Goal: Task Accomplishment & Management: Use online tool/utility

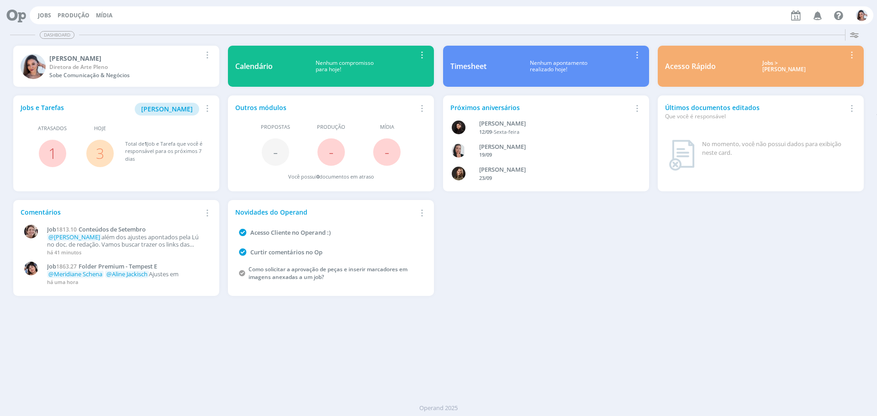
click at [98, 151] on link "3" at bounding box center [100, 153] width 8 height 20
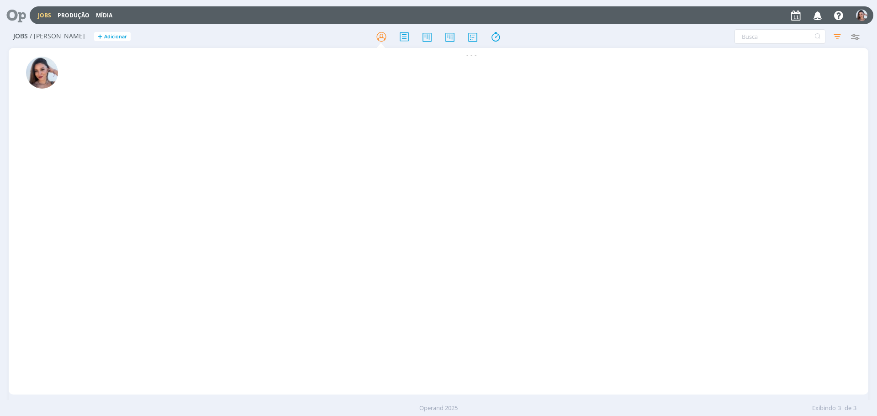
click at [21, 17] on icon at bounding box center [13, 15] width 19 height 18
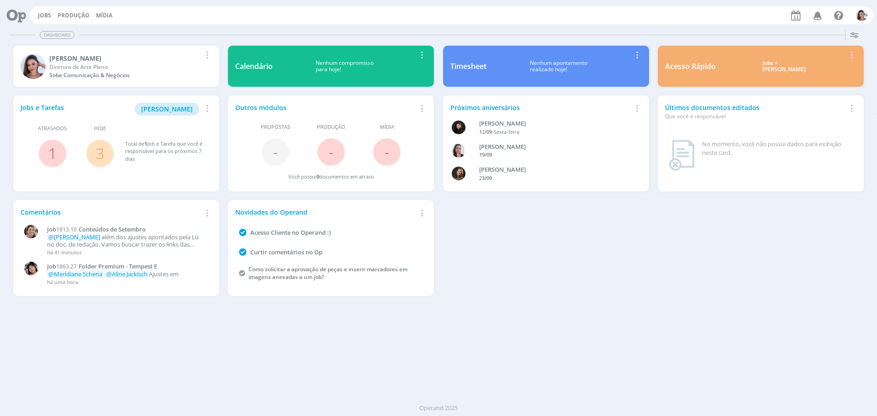
click at [99, 147] on link "3" at bounding box center [100, 153] width 8 height 20
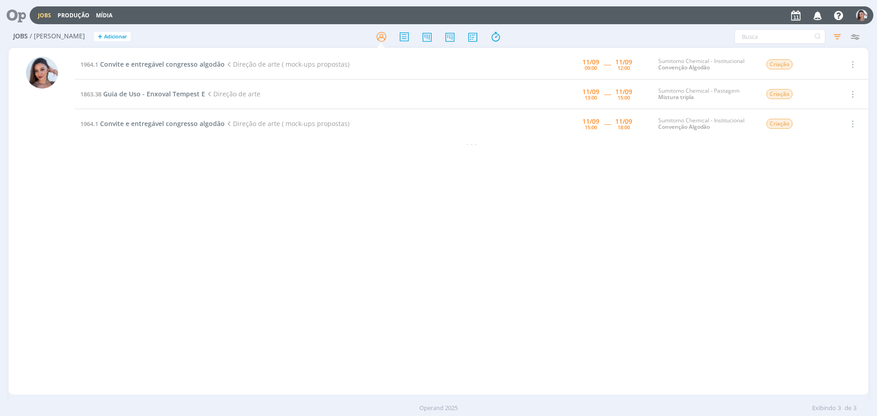
click at [399, 180] on div "1964.1 Convite e entregável congresso algodão Direção de arte ( mock-ups propos…" at bounding box center [472, 221] width 794 height 343
click at [792, 31] on input "text" at bounding box center [780, 36] width 91 height 15
type input "[DATE]"
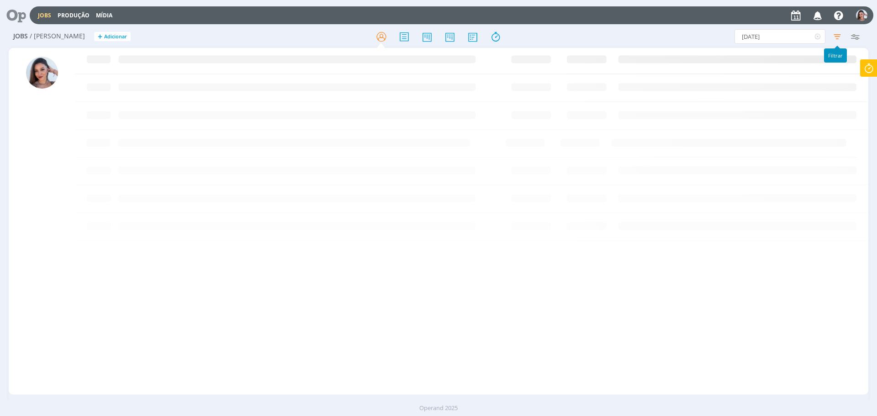
click at [841, 31] on icon "button" at bounding box center [837, 36] width 16 height 16
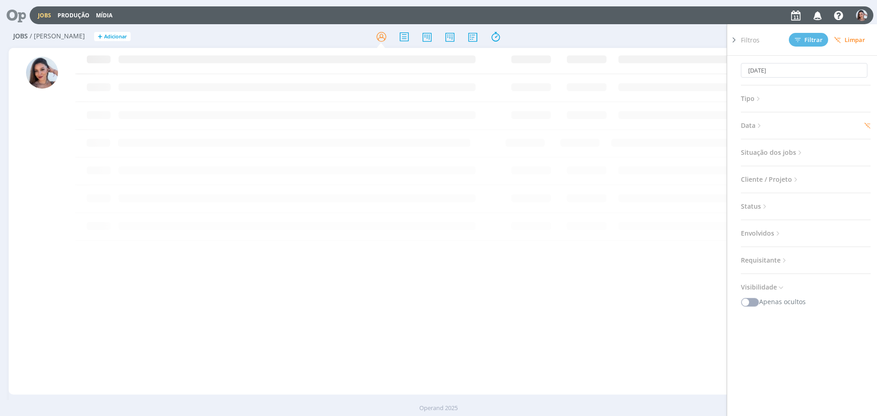
click at [763, 122] on icon at bounding box center [760, 126] width 8 height 8
click at [783, 154] on span "Situação dos jobs" at bounding box center [772, 153] width 63 height 12
click at [804, 174] on span at bounding box center [800, 177] width 18 height 9
click at [761, 129] on icon at bounding box center [760, 126] width 8 height 8
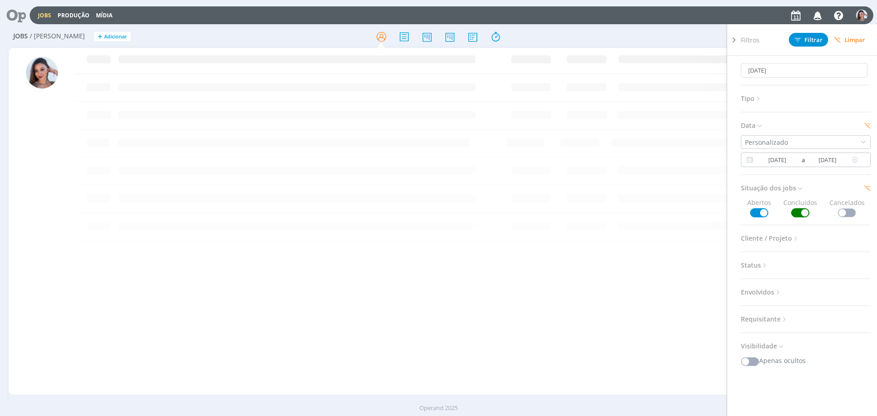
click at [778, 161] on input "[DATE]" at bounding box center [777, 159] width 44 height 11
click at [665, 227] on span "11" at bounding box center [665, 228] width 11 height 11
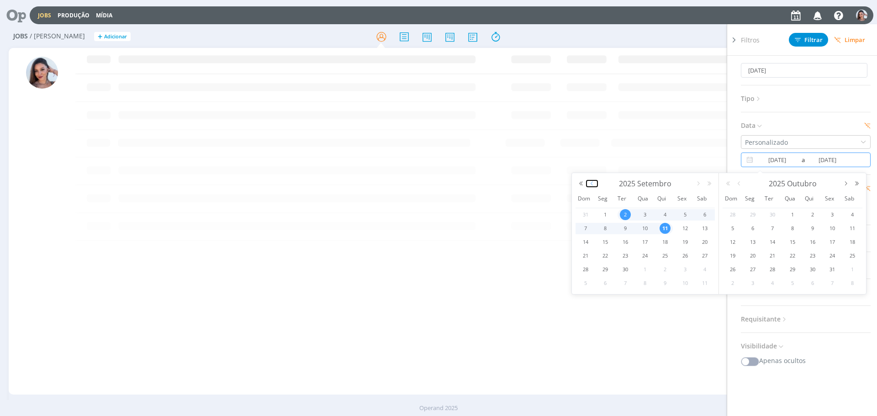
click at [594, 186] on button "button" at bounding box center [592, 183] width 11 height 6
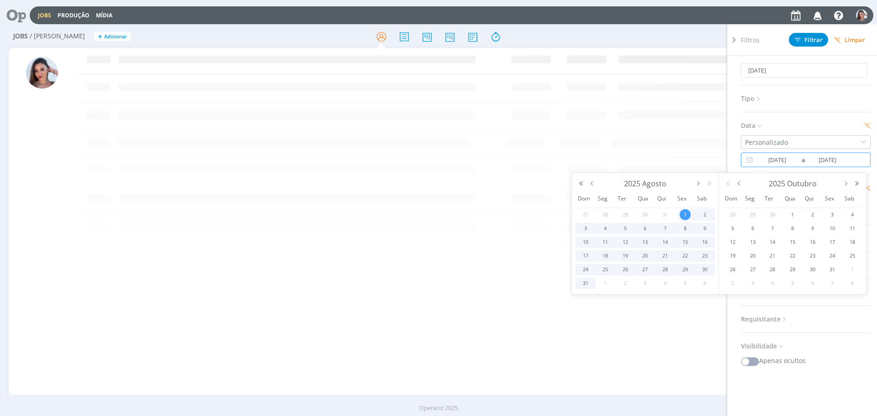
click at [685, 212] on span "1" at bounding box center [685, 214] width 11 height 11
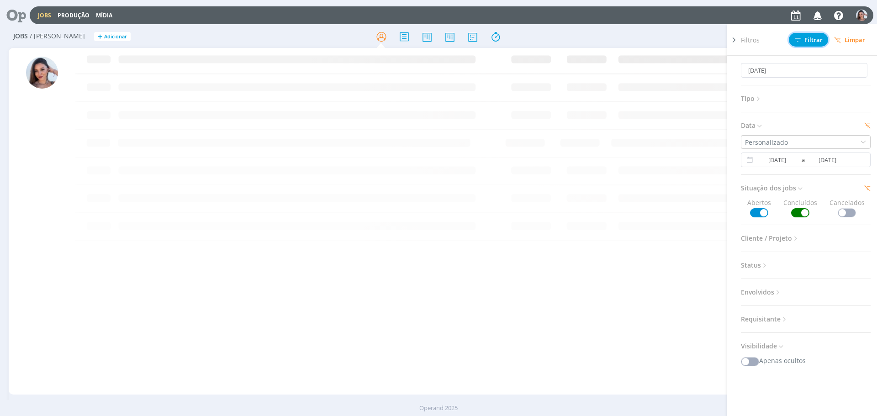
click at [812, 41] on span "Filtrar" at bounding box center [809, 40] width 28 height 6
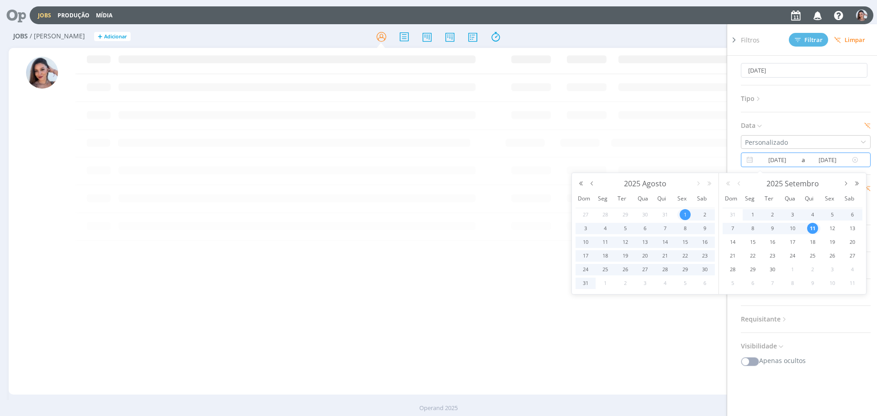
click at [779, 159] on input "[DATE]" at bounding box center [777, 159] width 44 height 11
click at [593, 182] on button "button" at bounding box center [592, 183] width 11 height 6
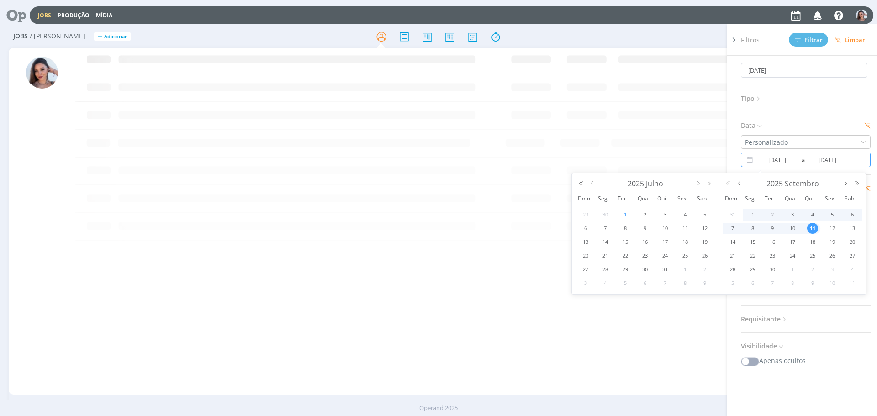
click at [624, 214] on span "1" at bounding box center [625, 214] width 11 height 11
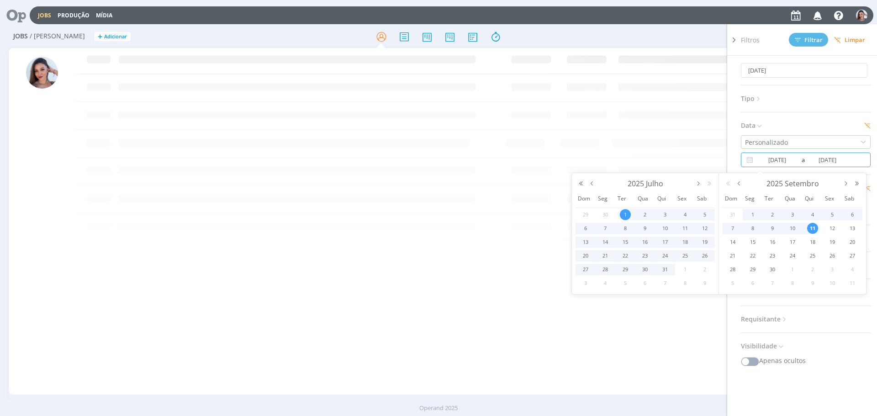
click at [816, 229] on span "11" at bounding box center [812, 228] width 11 height 11
type input "[DATE]"
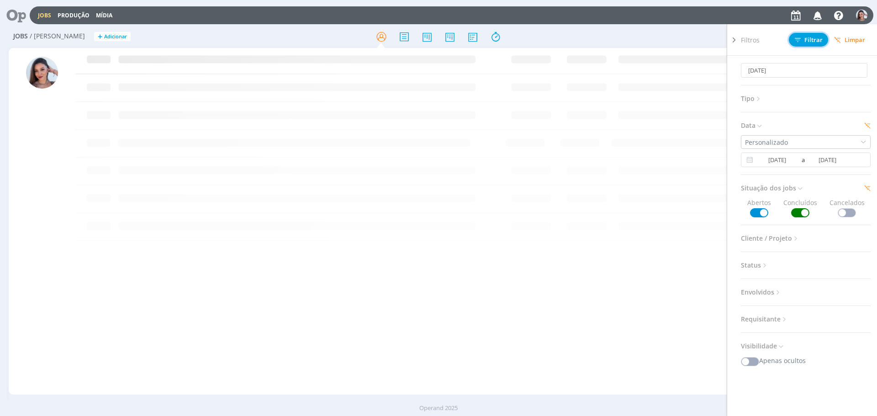
click at [812, 38] on span "Filtrar" at bounding box center [809, 40] width 28 height 6
click at [758, 70] on input "[DATE]" at bounding box center [804, 70] width 127 height 15
drag, startPoint x: 768, startPoint y: 69, endPoint x: 649, endPoint y: 55, distance: 119.1
click at [649, 55] on div "Jobs / [PERSON_NAME] + Adicionar [DATE] Filtros Filtrar Limpar [DATE] Tipo Jobs…" at bounding box center [438, 223] width 877 height 395
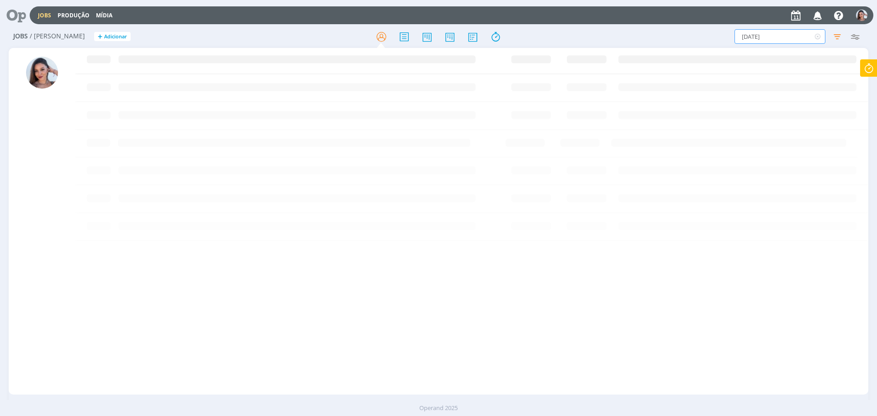
click at [779, 39] on input "[DATE]" at bounding box center [780, 36] width 91 height 15
paste input "1915 Dia do A"
drag, startPoint x: 755, startPoint y: 34, endPoint x: 877, endPoint y: 42, distance: 121.8
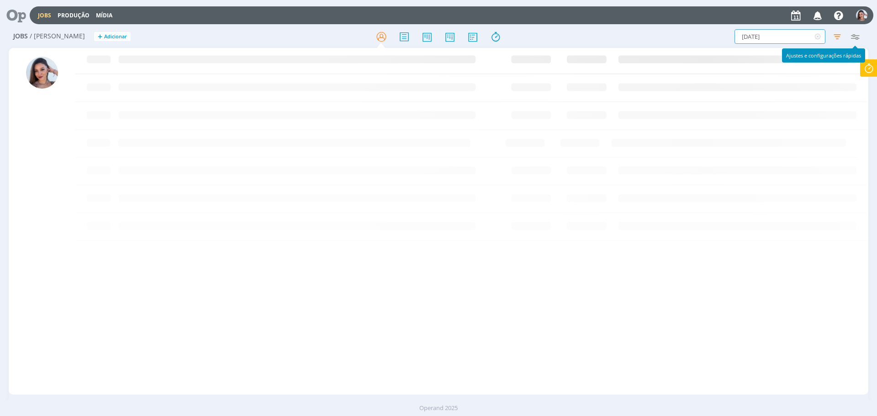
click at [877, 42] on div "Jobs / [PERSON_NAME] + Adicionar [DATE] Filtros Filtrar Limpar [DATE] Tipo Jobs…" at bounding box center [438, 223] width 877 height 395
type input "1915"
click at [48, 31] on h2 "Jobs / [PERSON_NAME] + Adicionar" at bounding box center [151, 35] width 277 height 19
click at [11, 15] on icon at bounding box center [13, 15] width 19 height 18
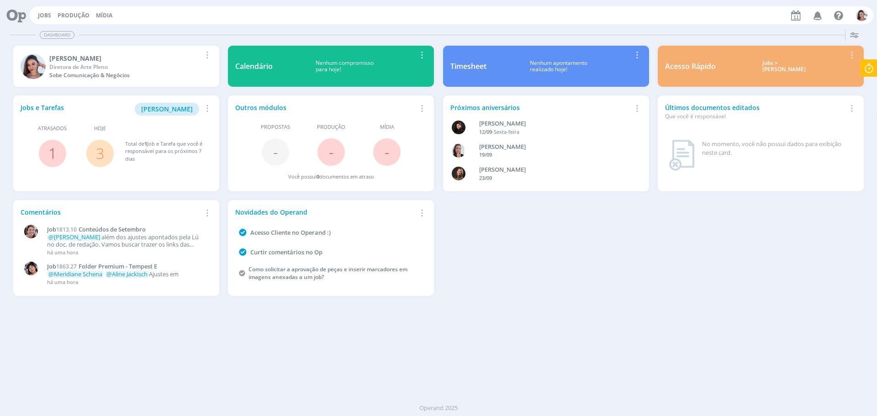
click at [57, 109] on div "Jobs e [PERSON_NAME]" at bounding box center [111, 109] width 181 height 13
click at [206, 109] on icon "button" at bounding box center [206, 108] width 10 height 11
click at [184, 95] on div "Jobs e Tarefas Minha Pauta Remover Card Atrasados 1 Hoje 3 Total de 1 Job e Tar…" at bounding box center [116, 143] width 206 height 96
click at [173, 109] on span "[PERSON_NAME]" at bounding box center [167, 109] width 52 height 9
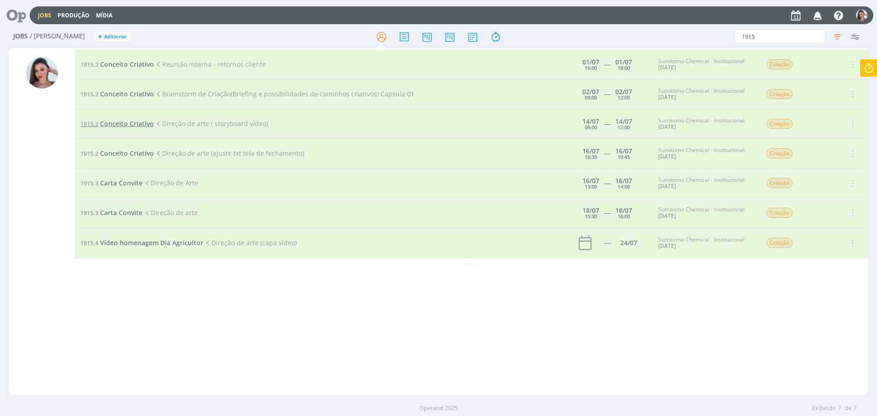
click at [133, 127] on span "Conceito Criativo" at bounding box center [127, 123] width 54 height 9
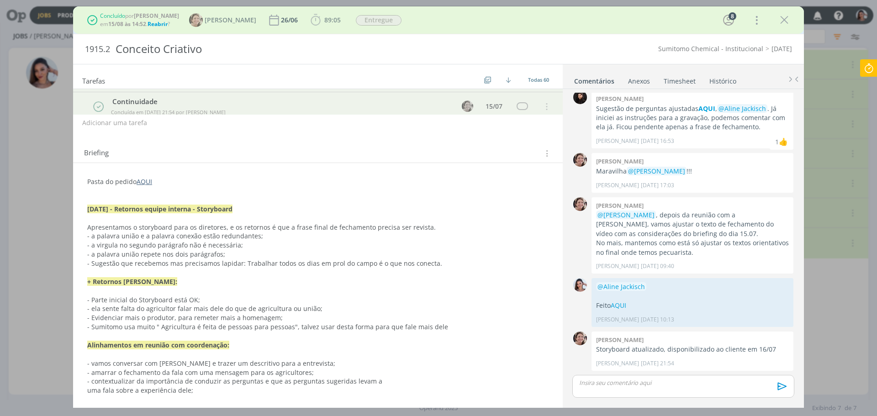
scroll to position [132, 0]
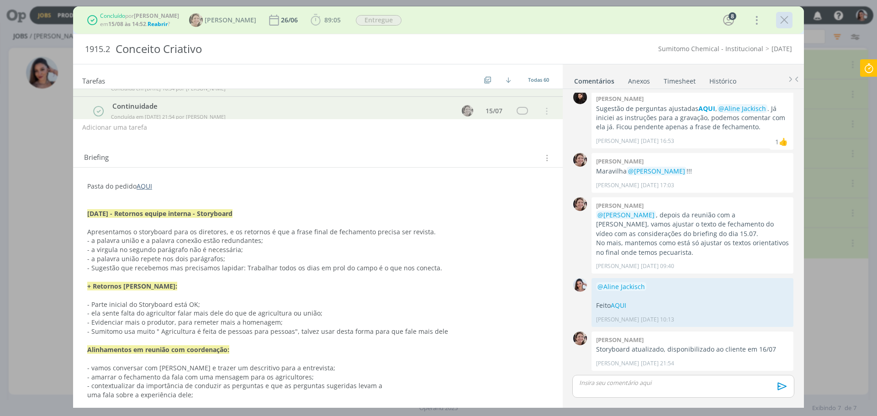
click at [790, 18] on icon "dialog" at bounding box center [785, 20] width 14 height 14
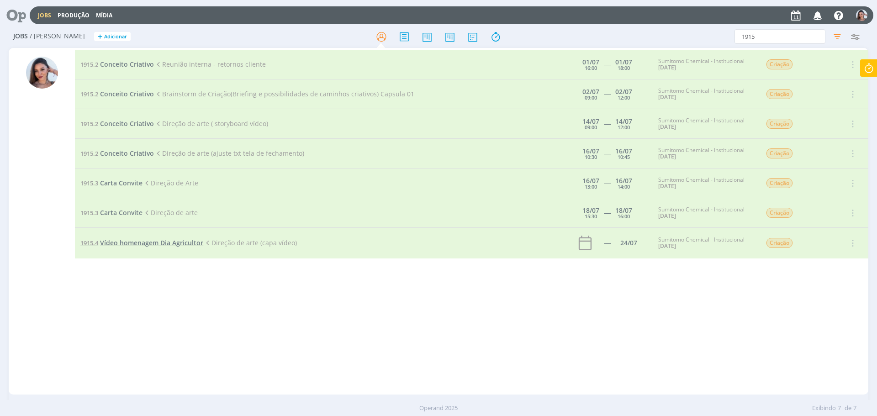
click at [128, 243] on span "Vídeo homenagem Dia Agricultor" at bounding box center [151, 243] width 103 height 9
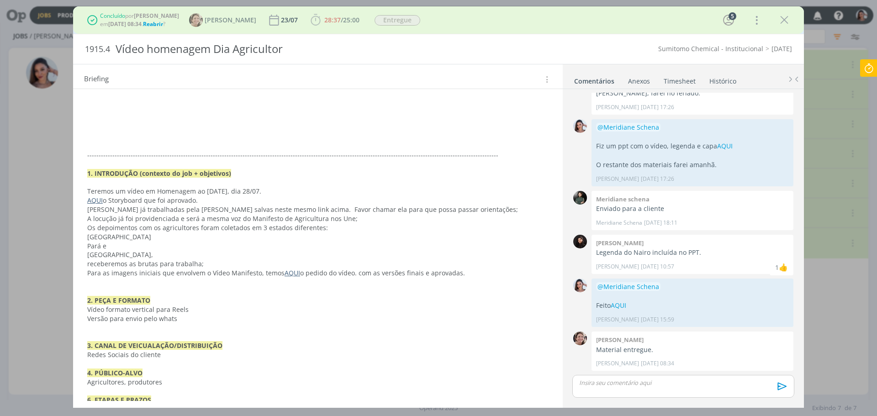
scroll to position [710, 0]
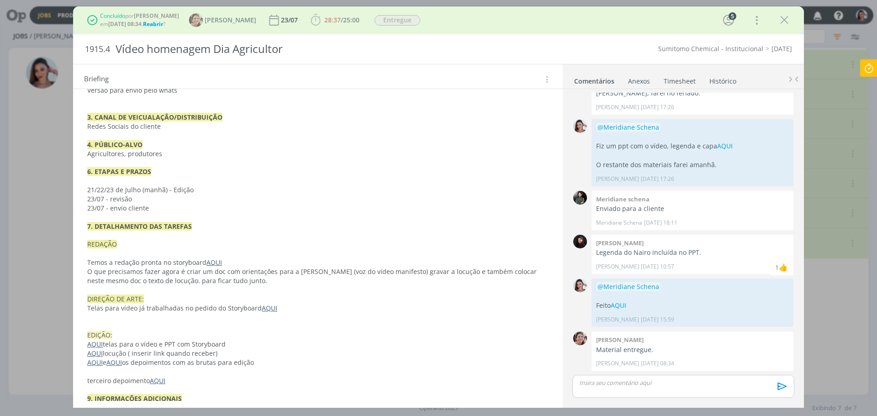
click at [98, 358] on link "AQUI" at bounding box center [95, 362] width 16 height 9
click at [115, 359] on link "AQUI" at bounding box center [115, 363] width 16 height 9
click at [97, 350] on link "AQUI" at bounding box center [96, 354] width 16 height 9
click at [157, 377] on link "AQUI" at bounding box center [158, 381] width 16 height 9
click at [93, 359] on link "AQUI" at bounding box center [96, 363] width 16 height 9
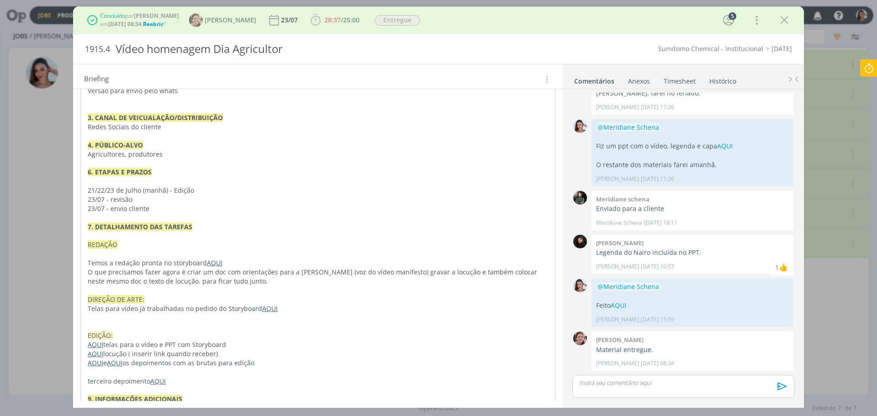
click at [115, 359] on link "AQUI" at bounding box center [115, 363] width 16 height 9
click at [95, 359] on link "AQUI" at bounding box center [96, 363] width 16 height 9
click at [154, 376] on link "AQUI" at bounding box center [158, 380] width 16 height 9
click at [118, 358] on link "AQUI" at bounding box center [115, 362] width 16 height 9
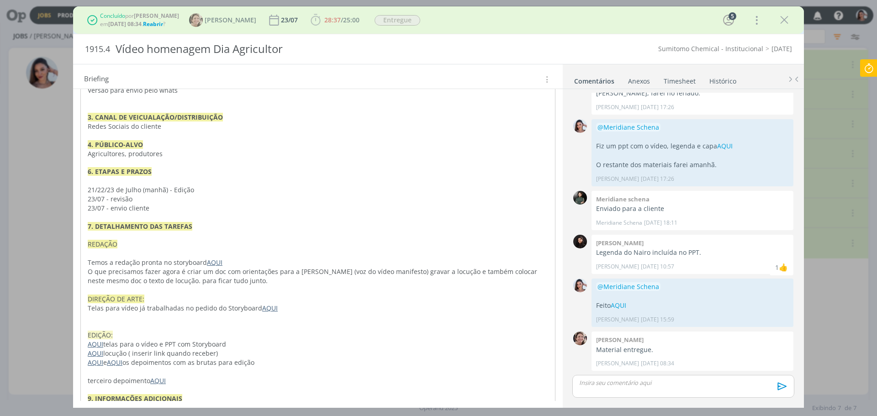
click at [97, 358] on link "AQUI" at bounding box center [96, 362] width 16 height 9
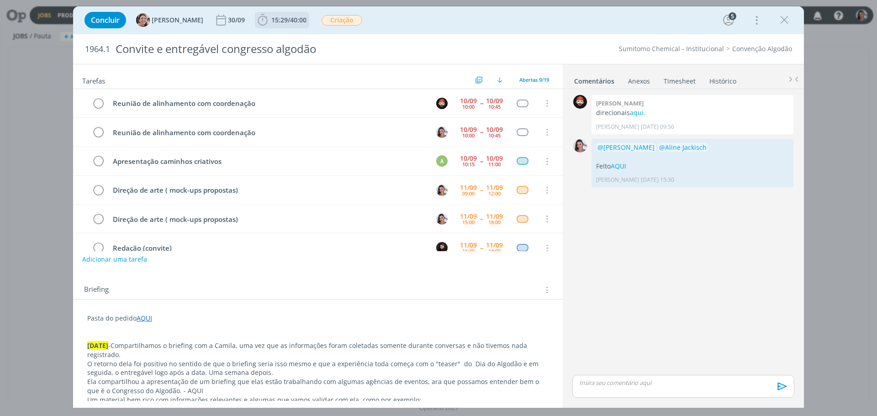
click at [271, 22] on span "15:29" at bounding box center [279, 20] width 16 height 9
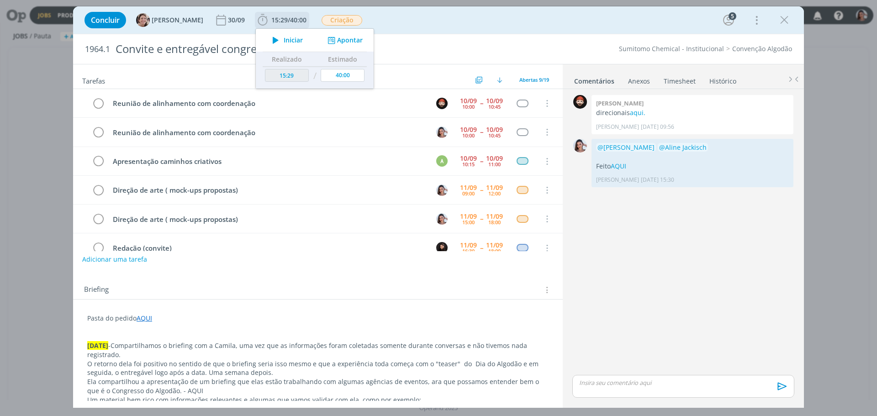
click at [272, 39] on icon "dialog" at bounding box center [276, 40] width 16 height 12
click at [230, 297] on div "Briefing Briefings Predefinidos Versões do Briefing Ver Briefing do Projeto" at bounding box center [318, 287] width 490 height 25
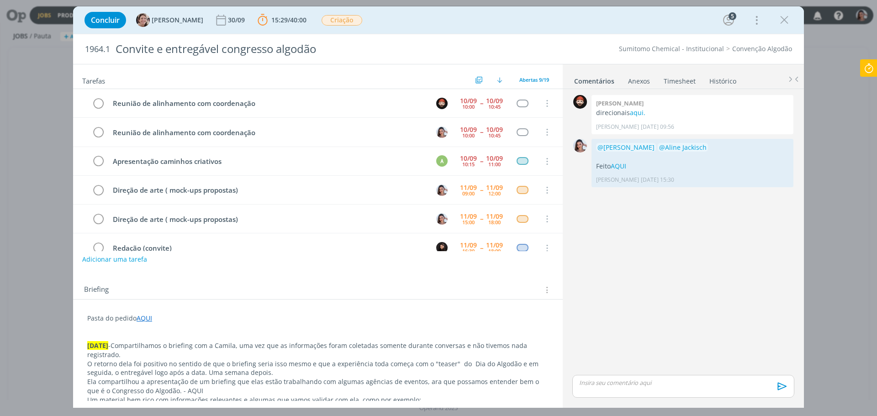
click at [235, 325] on p "dialog" at bounding box center [317, 327] width 461 height 9
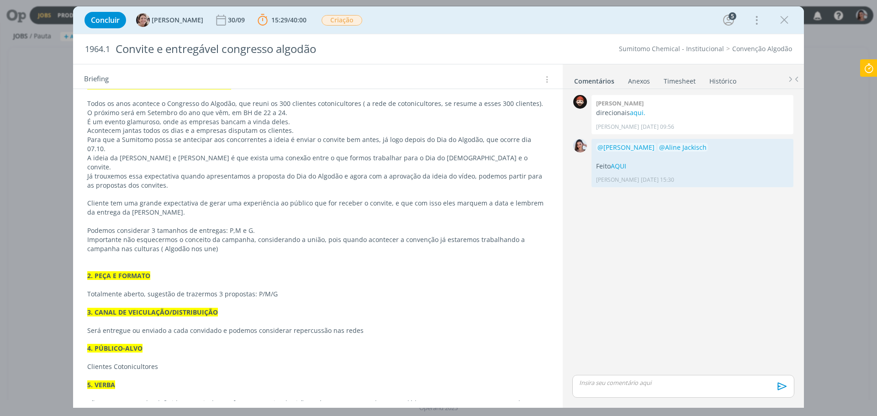
scroll to position [653, 0]
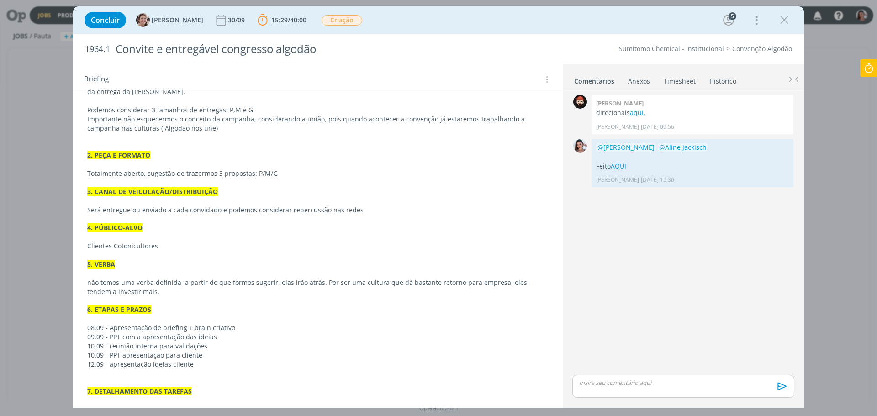
click at [460, 369] on p "dialog" at bounding box center [317, 373] width 461 height 9
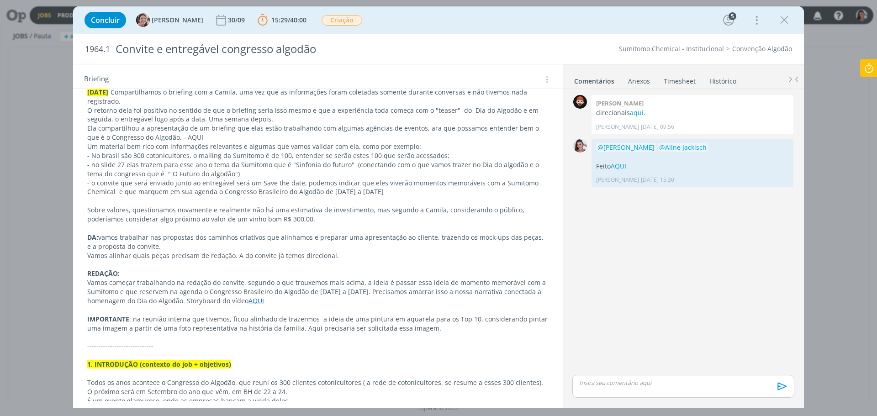
scroll to position [151, 0]
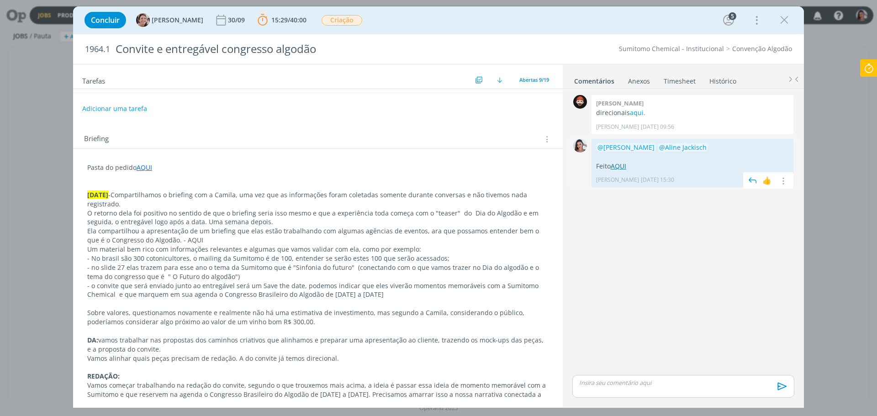
click at [626, 162] on link "AQUI" at bounding box center [619, 166] width 16 height 9
click at [147, 167] on link "AQUI" at bounding box center [145, 167] width 16 height 9
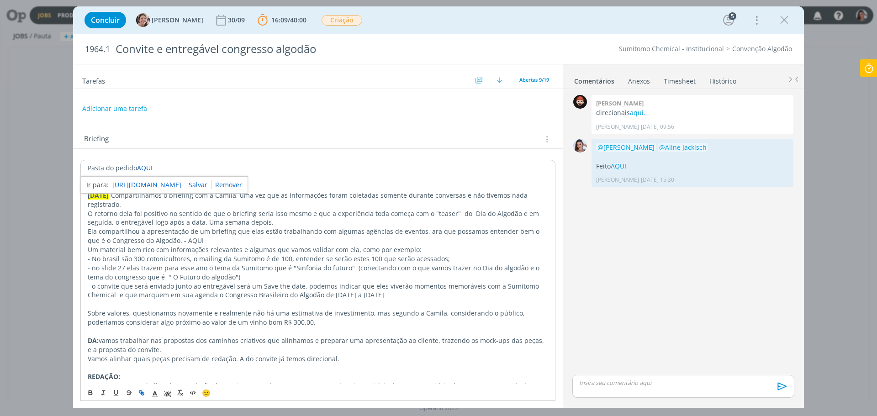
click at [156, 185] on link "https://sobeae.sharepoint.com/:f:/s/SOBEAE/Etko2_irai1PvQ2KUqwARyIBPpARcFC6CUoc…" at bounding box center [146, 185] width 69 height 12
click at [346, 312] on p "Sobre valores, questionamos novamente e realmente não há uma estimativa de inve…" at bounding box center [318, 318] width 461 height 18
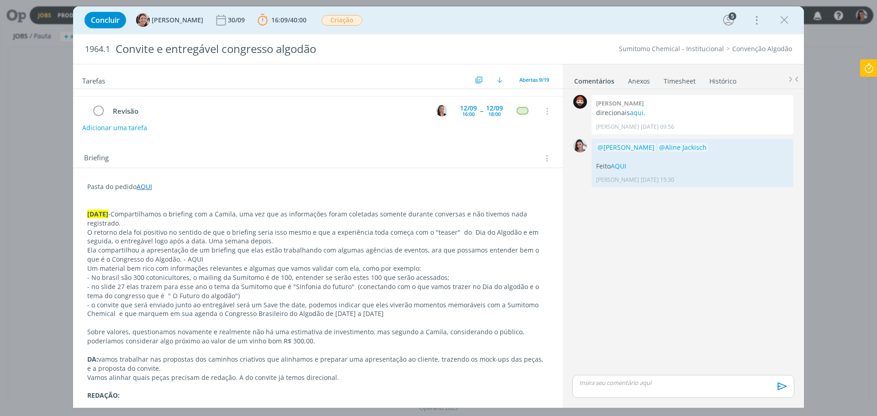
scroll to position [137, 0]
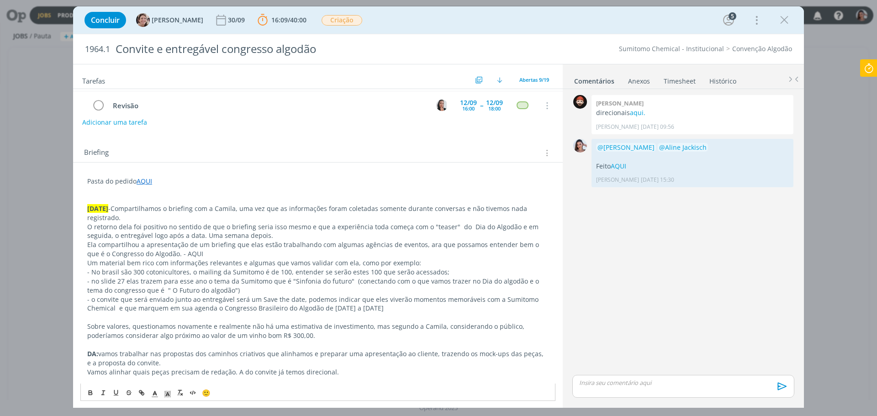
click at [465, 225] on p "O retorno dela foi positivo no sentido de que o briefing seria isso mesmo e que…" at bounding box center [317, 232] width 461 height 18
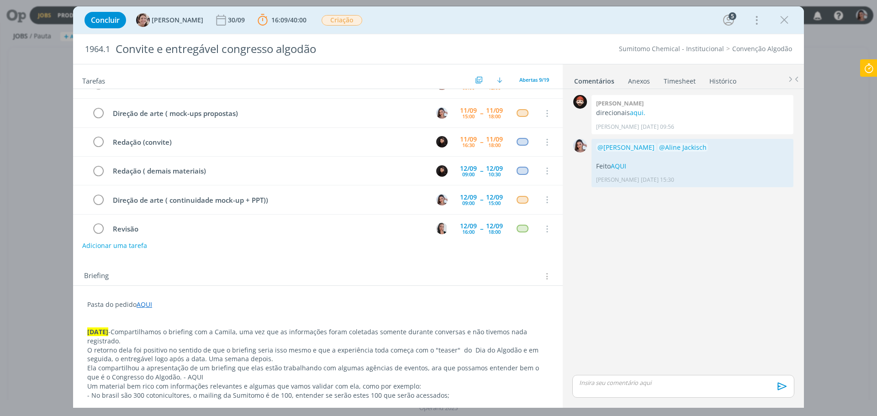
scroll to position [0, 0]
